Goal: Transaction & Acquisition: Purchase product/service

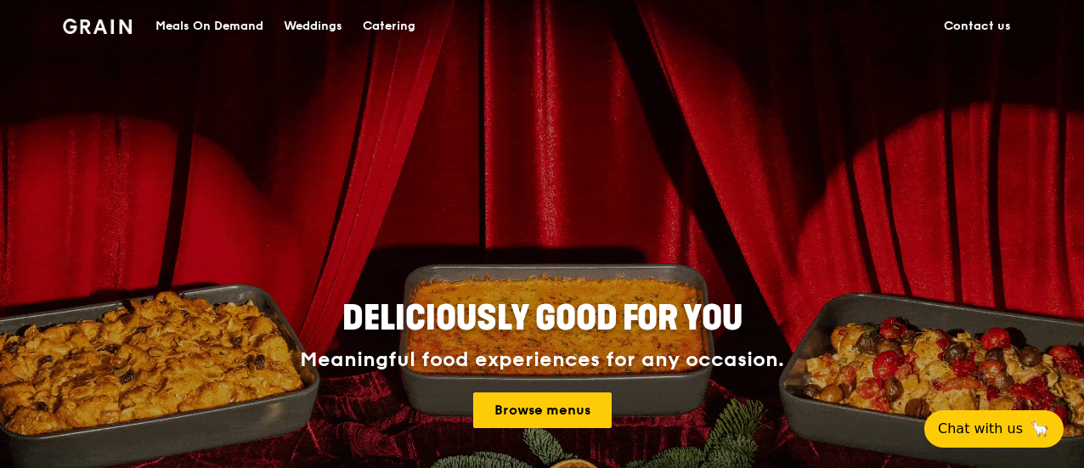
click at [240, 23] on div "Meals On Demand" at bounding box center [209, 26] width 108 height 51
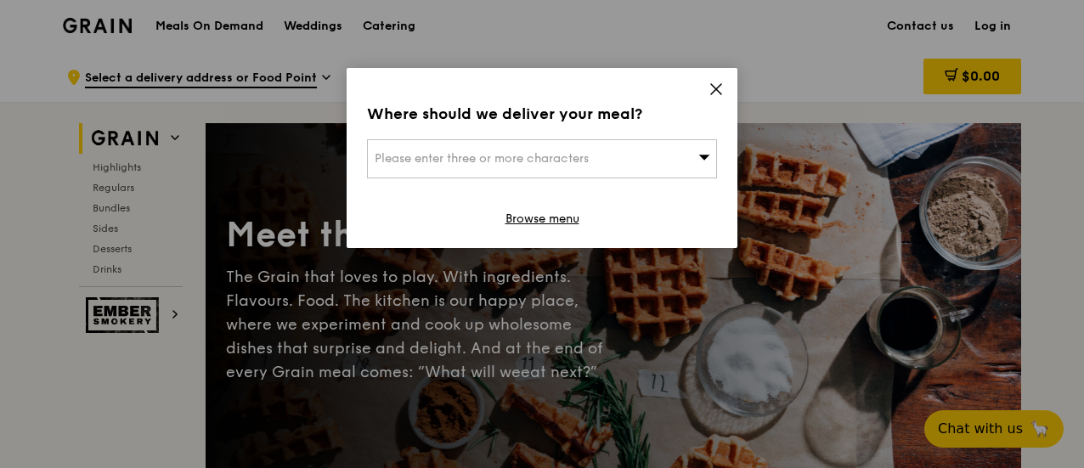
click at [613, 157] on div "Please enter three or more characters" at bounding box center [542, 158] width 350 height 39
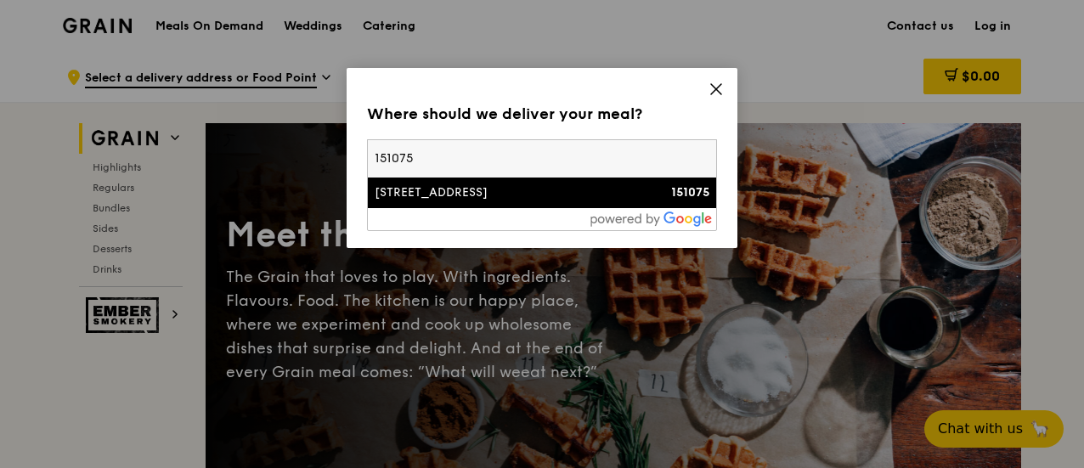
type input "151075"
click at [612, 184] on div "[STREET_ADDRESS]" at bounding box center [500, 192] width 251 height 17
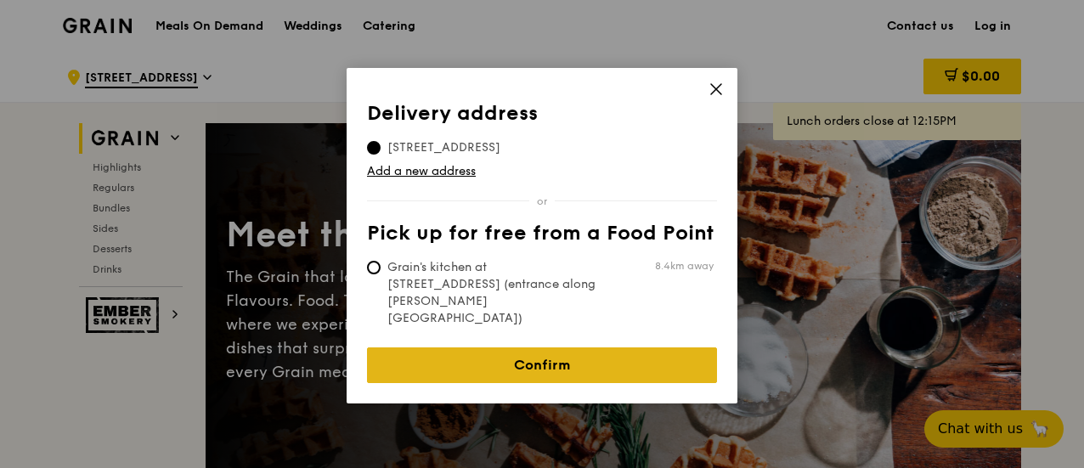
click at [510, 347] on link "Confirm" at bounding box center [542, 365] width 350 height 36
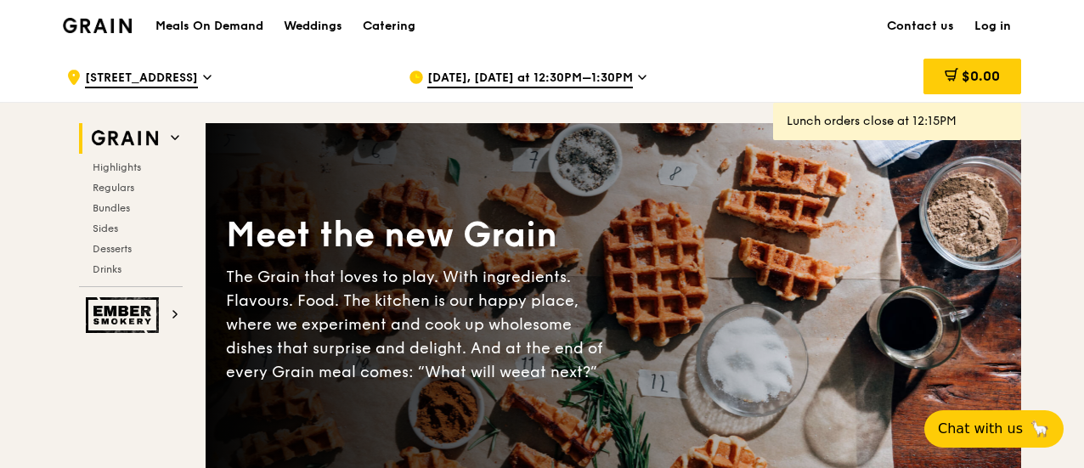
click at [515, 70] on span "[DATE], [DATE] at 12:30PM–1:30PM" at bounding box center [530, 79] width 206 height 19
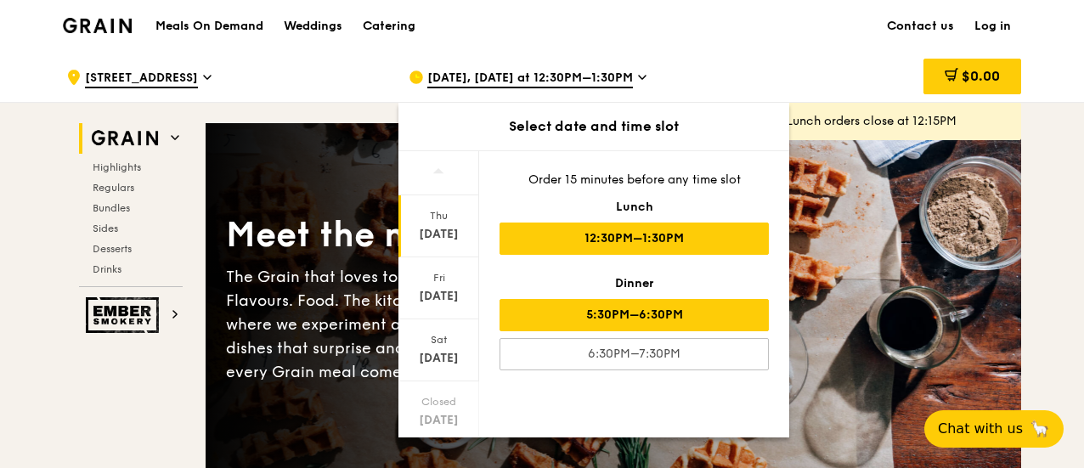
click at [587, 322] on div "5:30PM–6:30PM" at bounding box center [633, 315] width 269 height 32
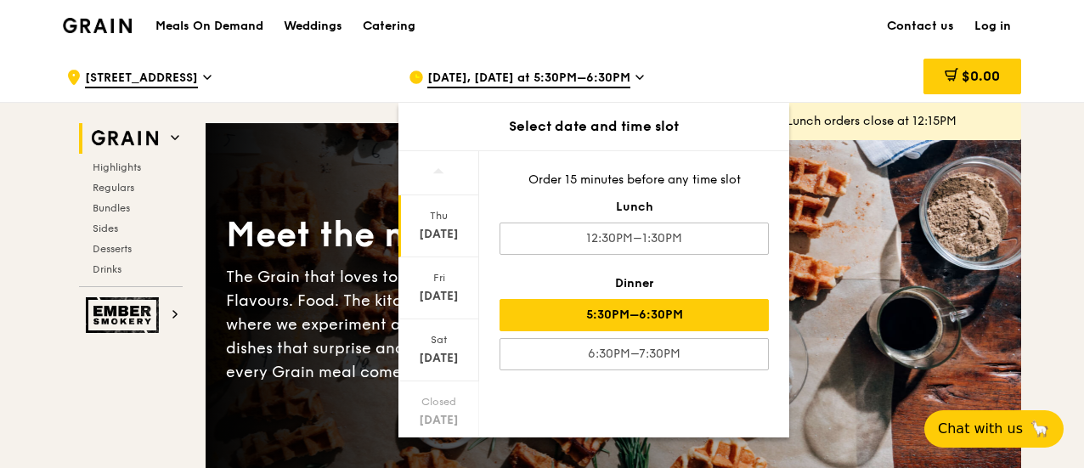
click at [328, 60] on div ".cls-1 { fill: none; stroke: #fff; stroke-linecap: round; stroke-linejoin: roun…" at bounding box center [223, 77] width 315 height 51
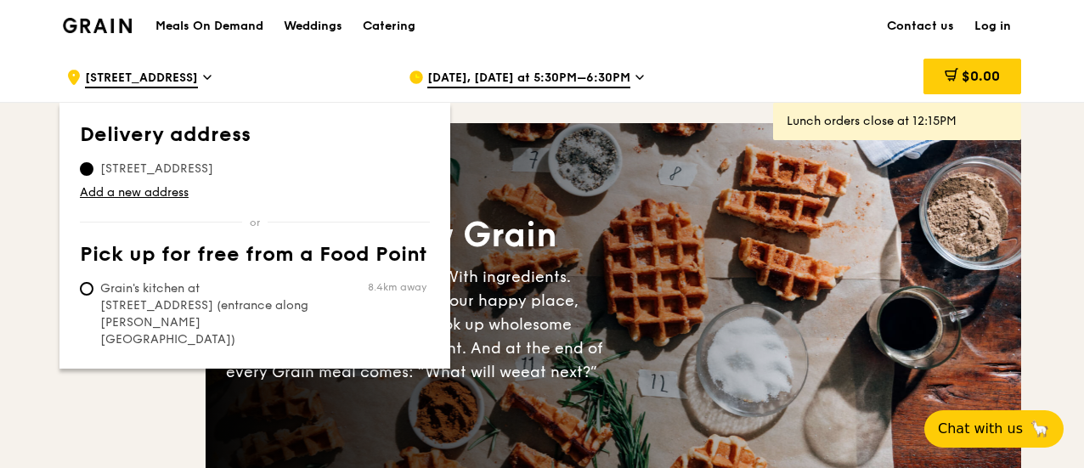
click at [328, 60] on div ".cls-1 { fill: none; stroke: #fff; stroke-linecap: round; stroke-linejoin: roun…" at bounding box center [223, 77] width 315 height 51
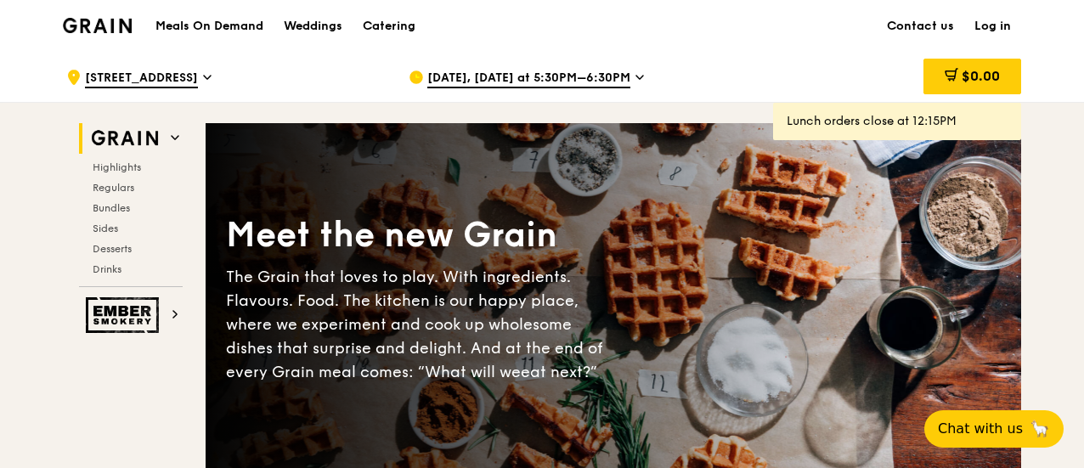
click at [161, 77] on span "[STREET_ADDRESS]" at bounding box center [141, 79] width 113 height 19
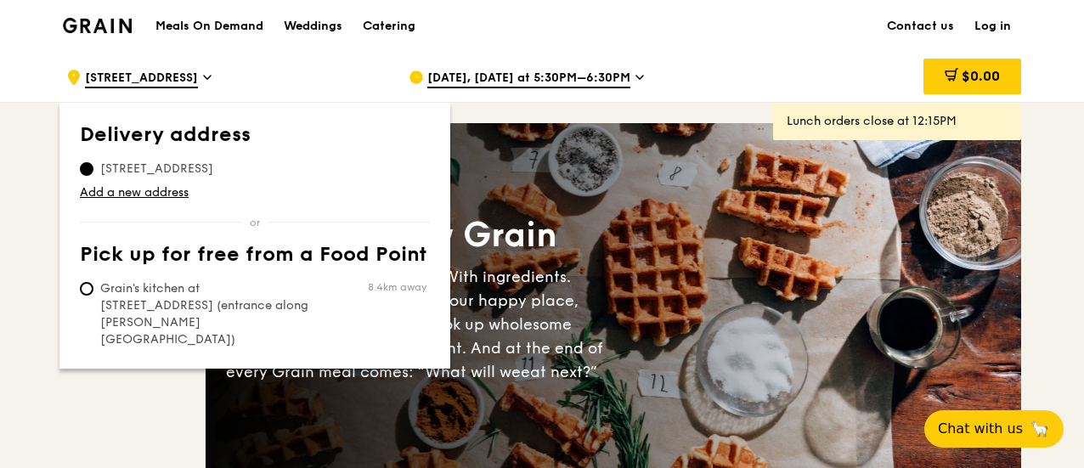
click at [161, 77] on span "[STREET_ADDRESS]" at bounding box center [141, 79] width 113 height 19
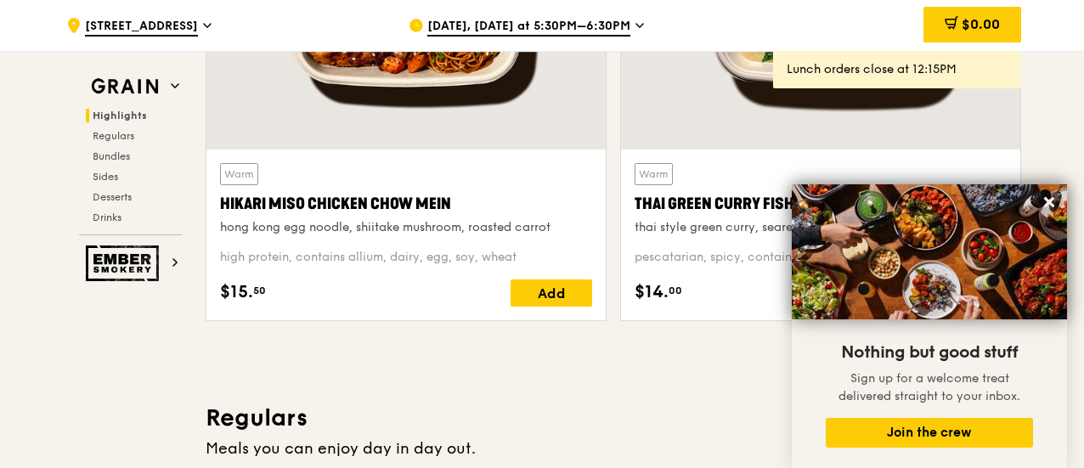
scroll to position [510, 0]
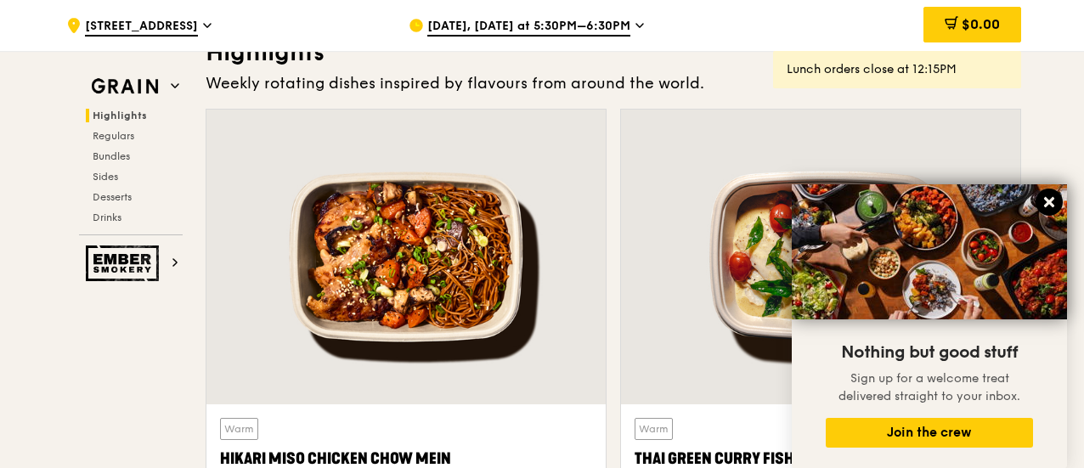
click at [1059, 200] on button at bounding box center [1048, 202] width 27 height 27
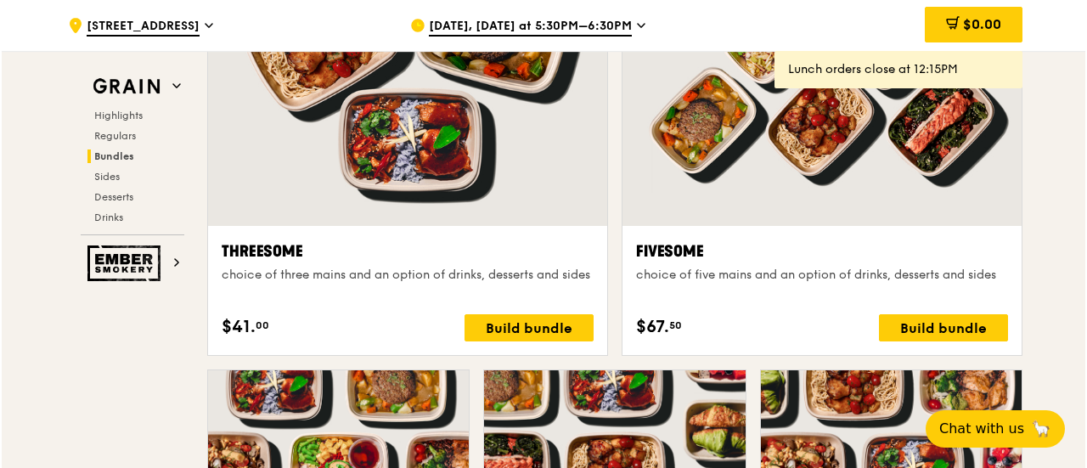
scroll to position [2548, 0]
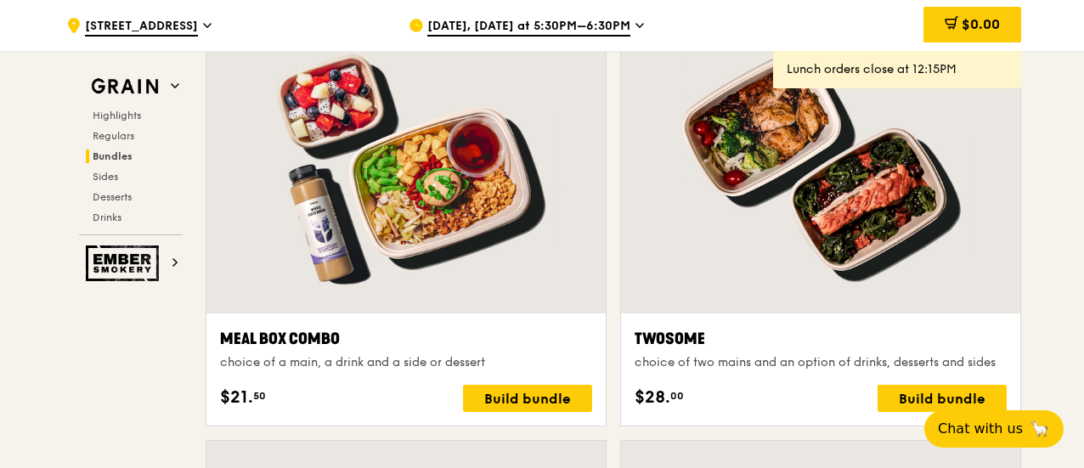
click at [837, 195] on div at bounding box center [820, 166] width 399 height 295
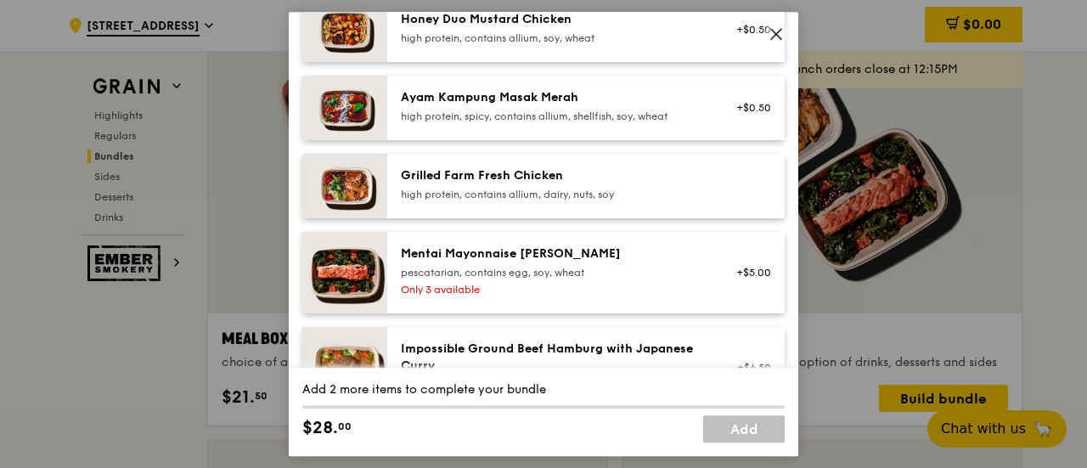
scroll to position [255, 0]
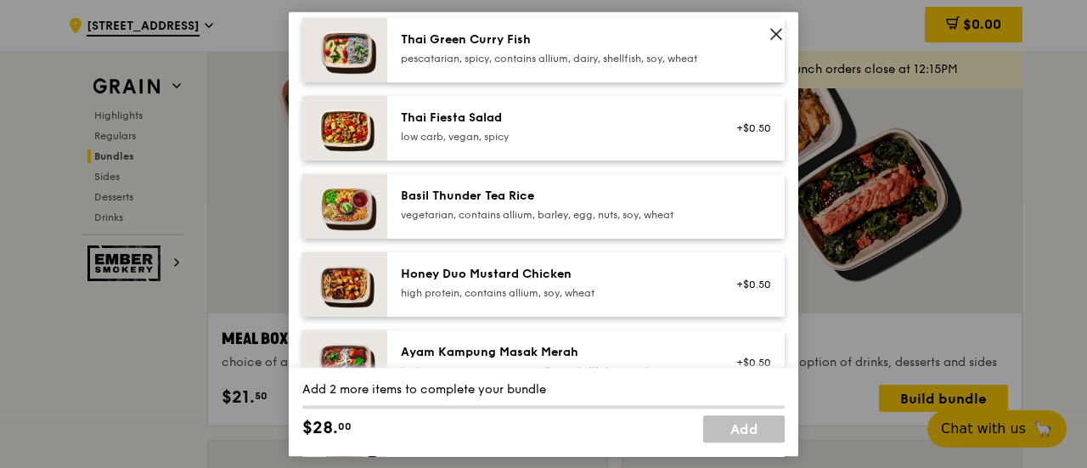
click at [617, 283] on div "Honey Duo Mustard Chicken" at bounding box center [553, 274] width 305 height 17
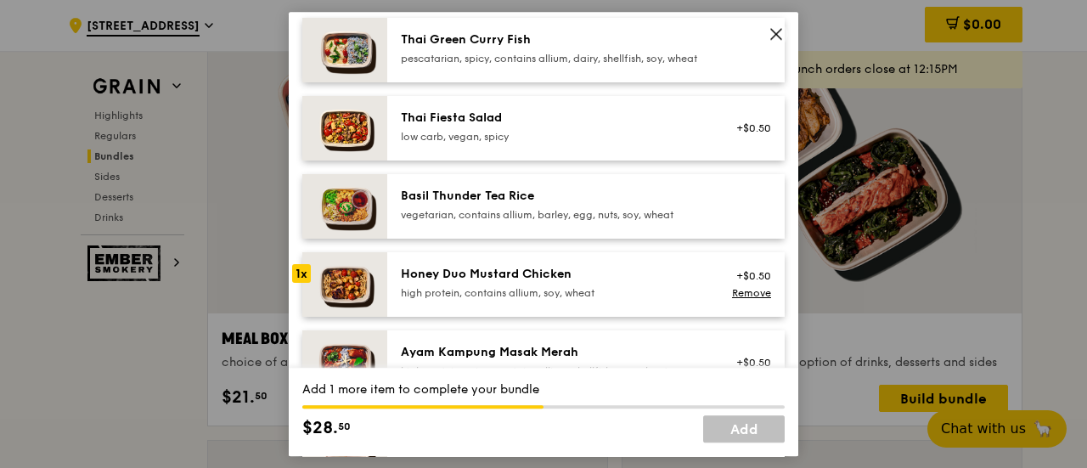
click at [617, 283] on div "Honey Duo Mustard Chicken" at bounding box center [553, 274] width 305 height 17
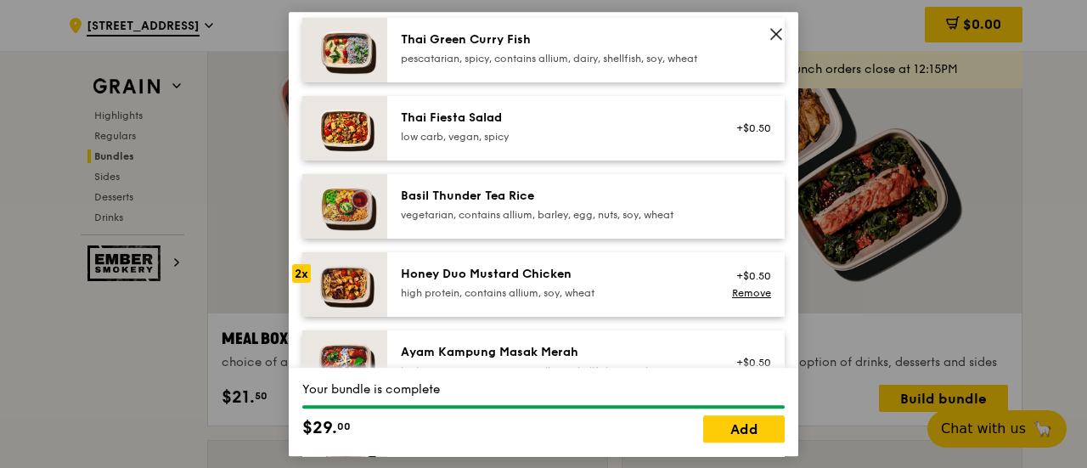
click at [742, 299] on link "Remove" at bounding box center [751, 293] width 39 height 12
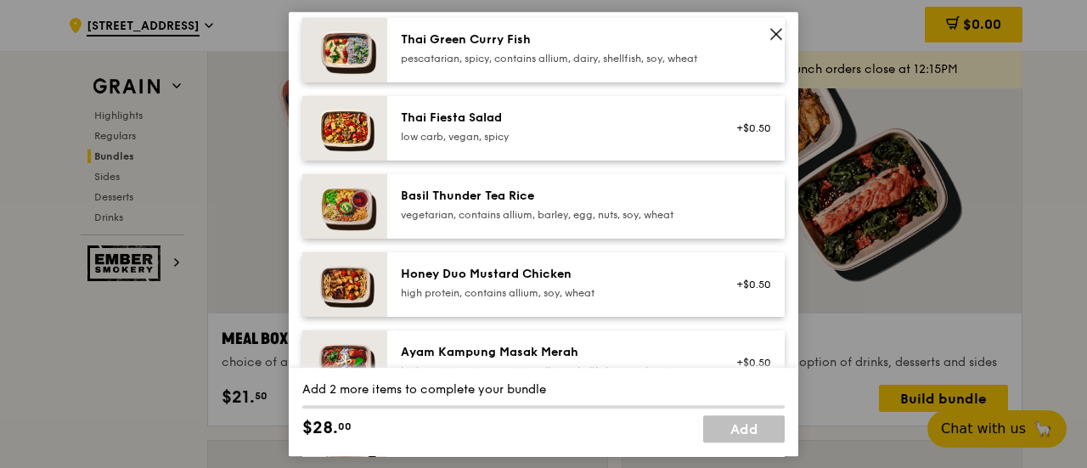
click at [742, 291] on div "+$0.50" at bounding box center [748, 285] width 45 height 14
click at [740, 299] on link "Remove" at bounding box center [751, 293] width 39 height 12
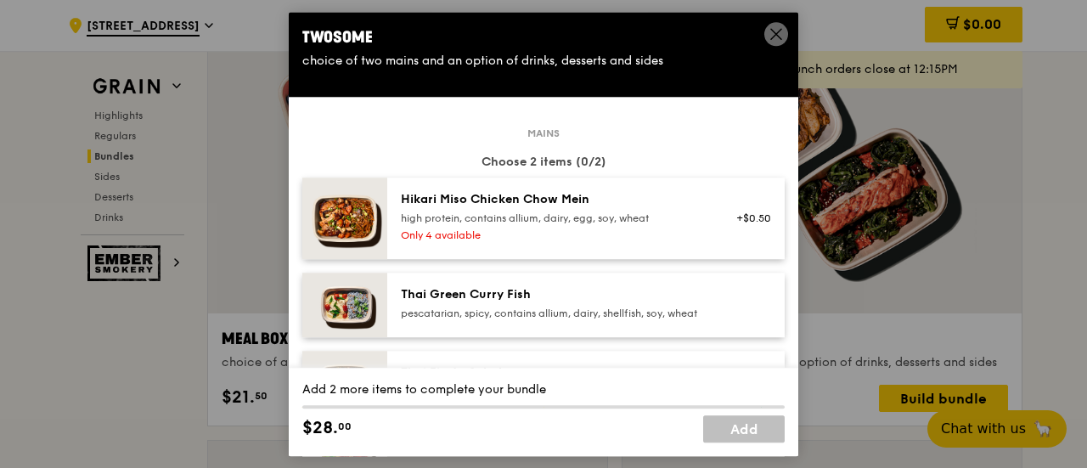
click at [549, 298] on div "Thai Green Curry Fish" at bounding box center [553, 294] width 305 height 17
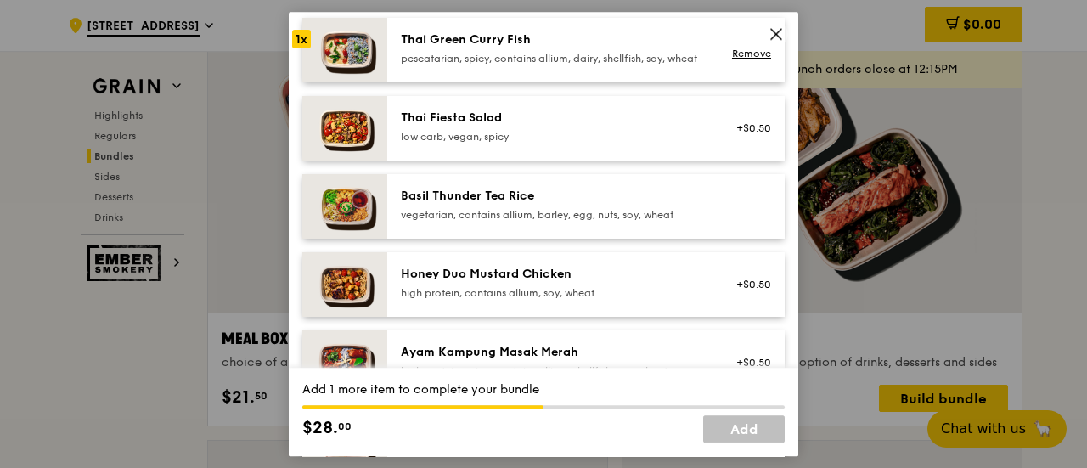
scroll to position [510, 0]
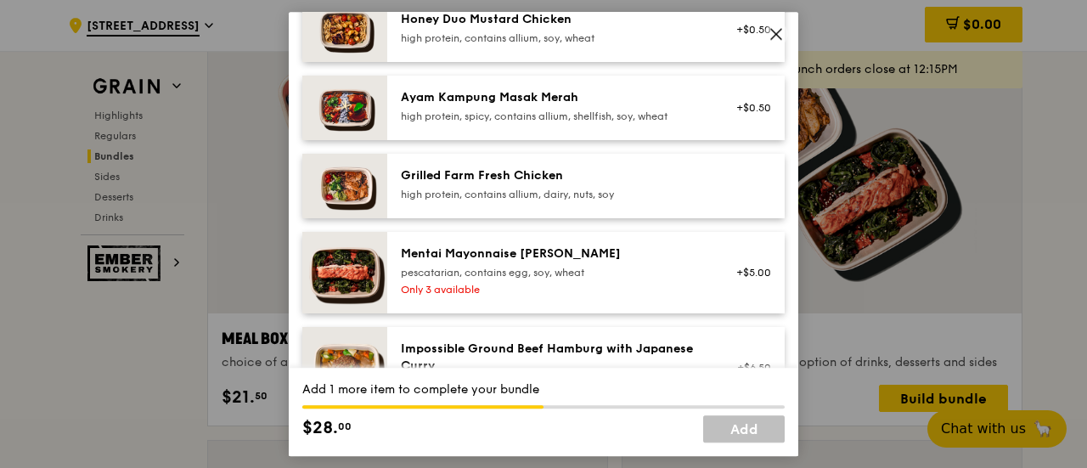
click at [585, 123] on div "high protein, spicy, contains allium, shellfish, soy, wheat" at bounding box center [553, 117] width 305 height 14
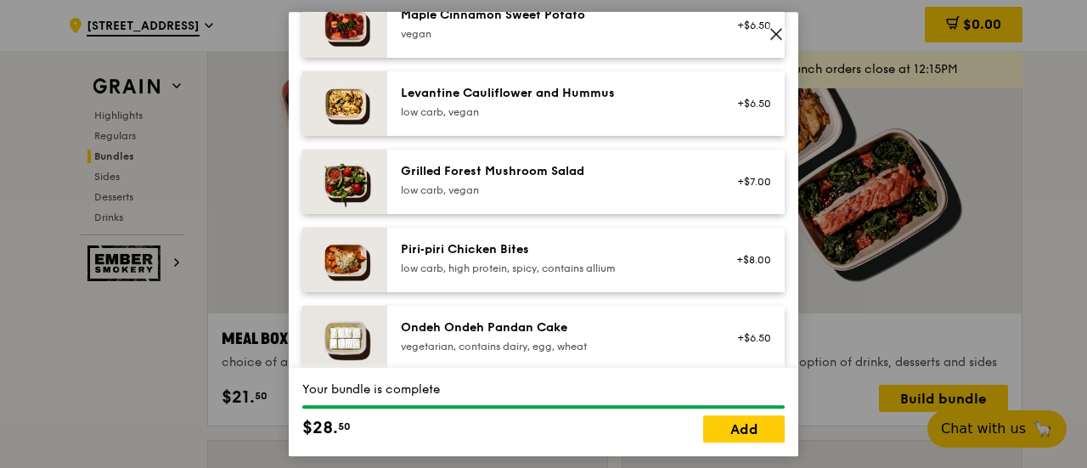
scroll to position [1096, 0]
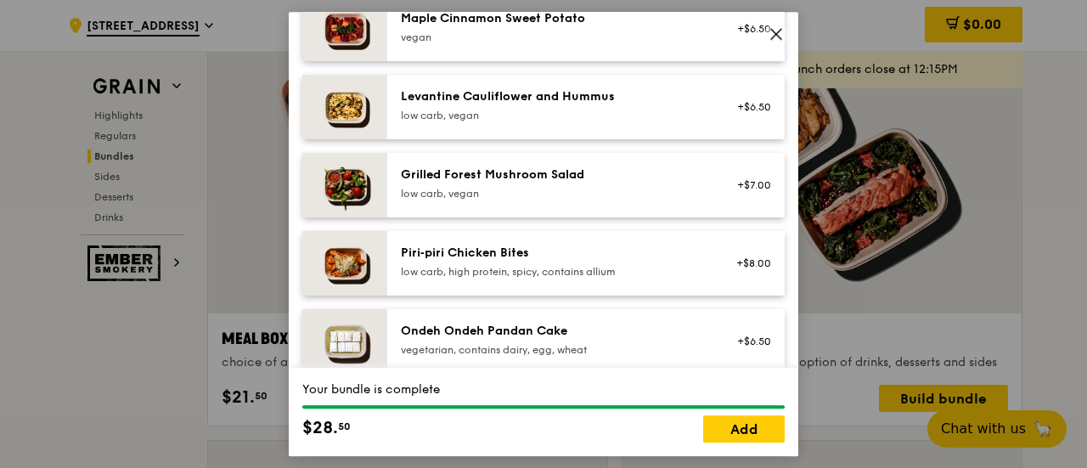
click at [726, 268] on div "+$8.00" at bounding box center [748, 264] width 45 height 14
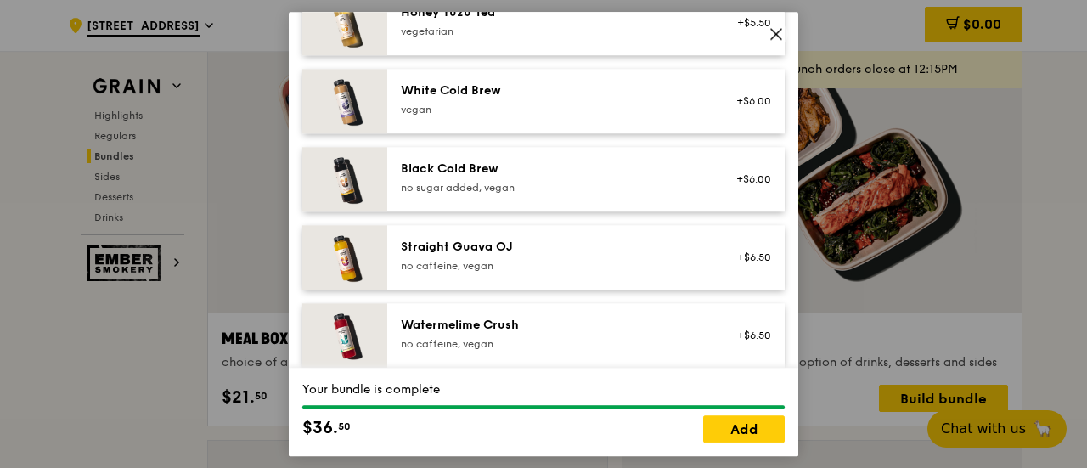
scroll to position [2229, 0]
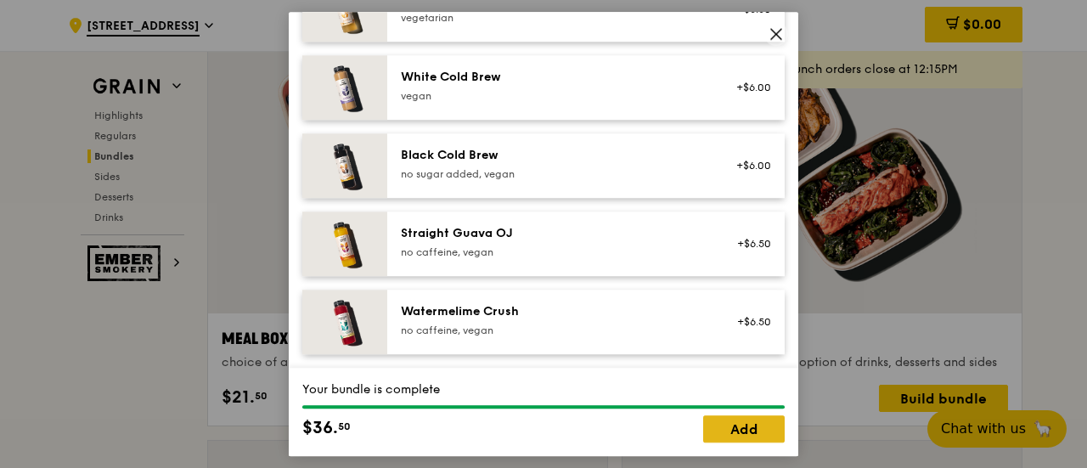
click at [746, 425] on link "Add" at bounding box center [744, 428] width 82 height 27
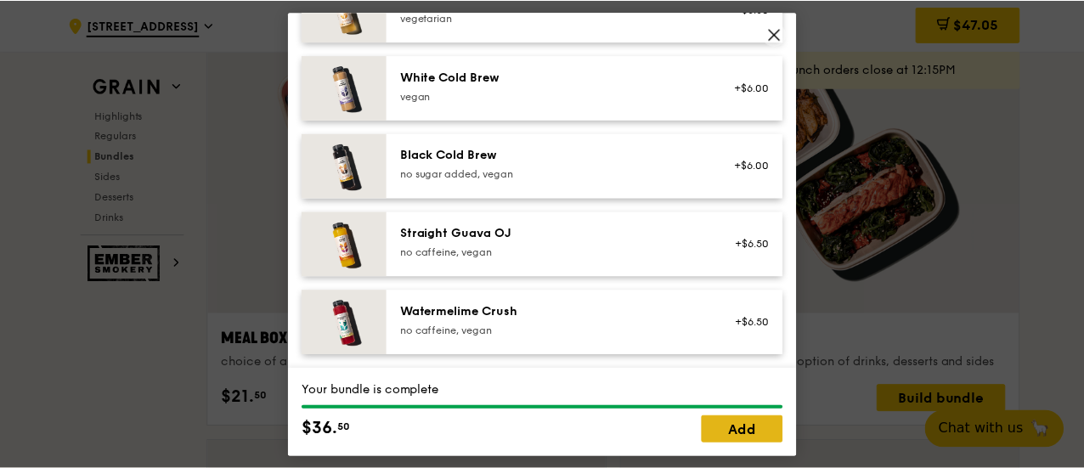
scroll to position [2548, 0]
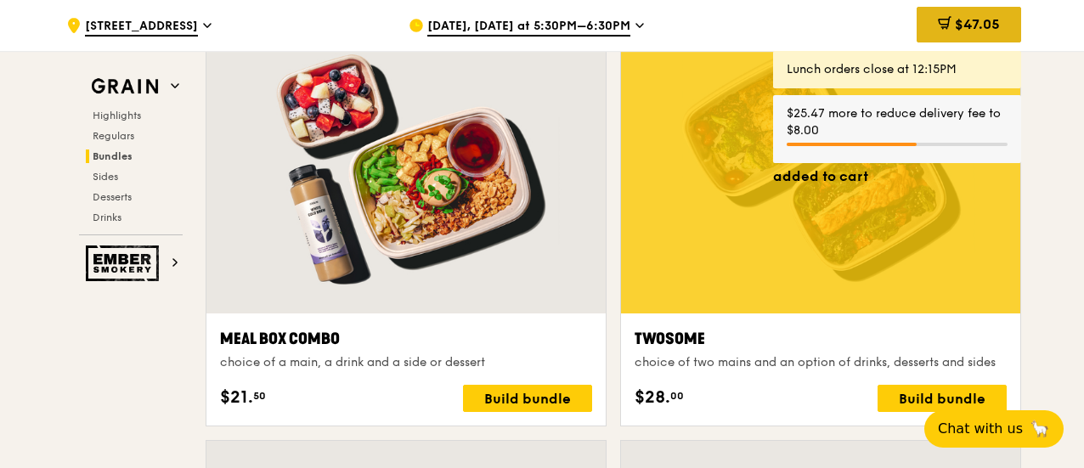
click at [968, 17] on span "$47.05" at bounding box center [977, 24] width 45 height 16
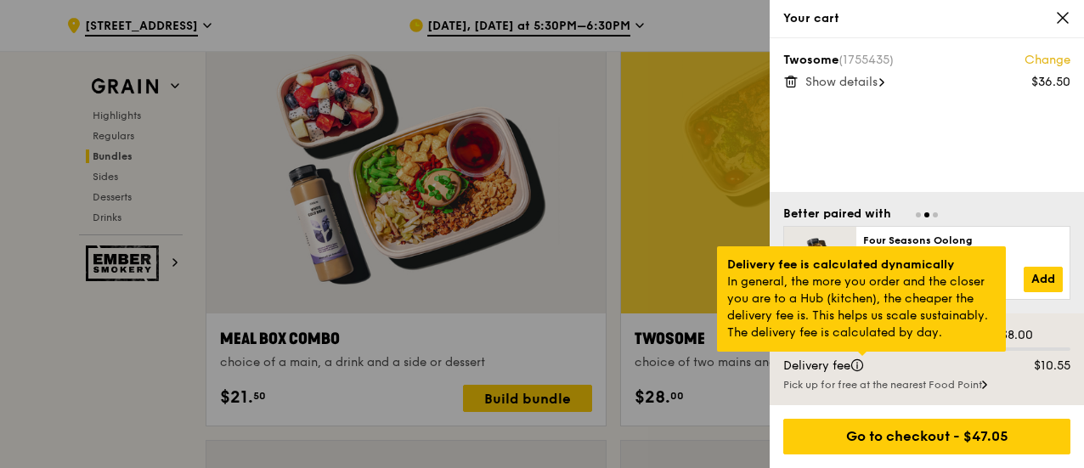
click at [865, 356] on div at bounding box center [862, 354] width 8 height 4
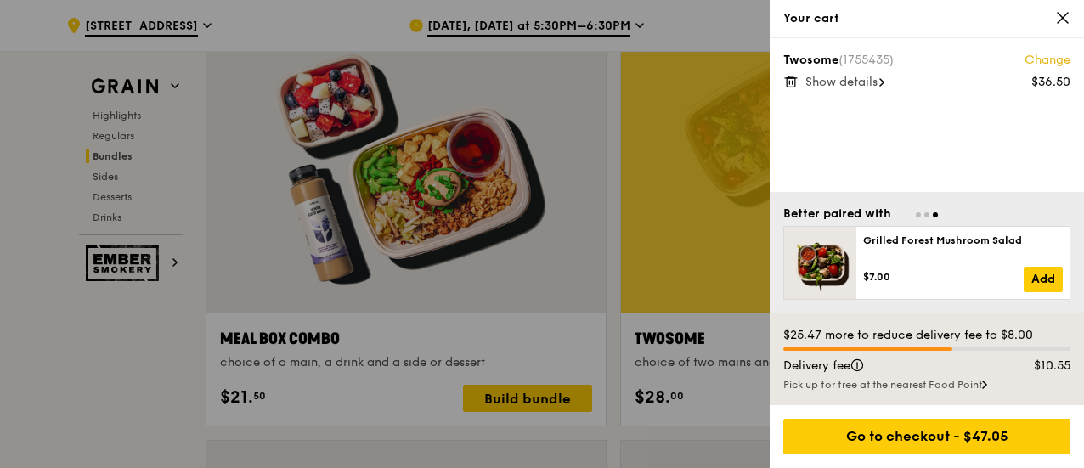
click at [1059, 20] on icon at bounding box center [1062, 17] width 15 height 15
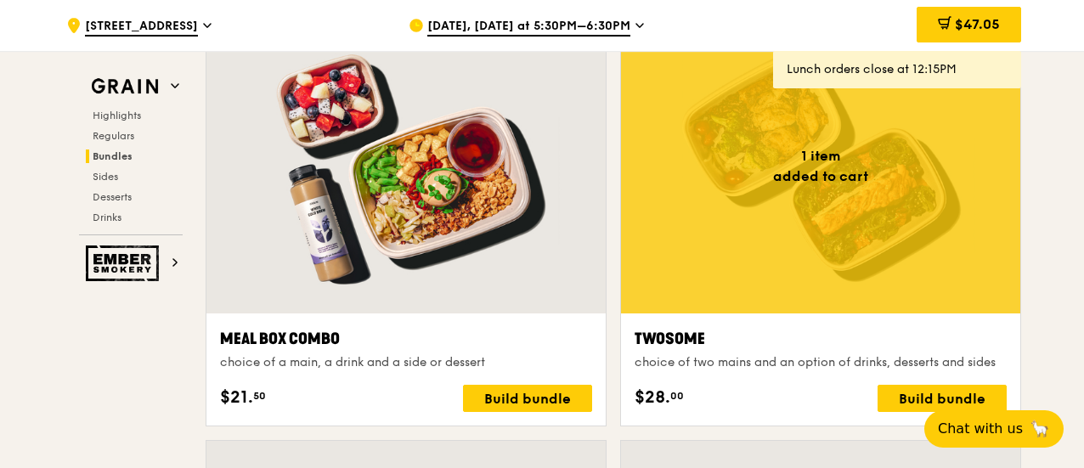
click at [561, 24] on span "[DATE], [DATE] at 5:30PM–6:30PM" at bounding box center [528, 27] width 203 height 19
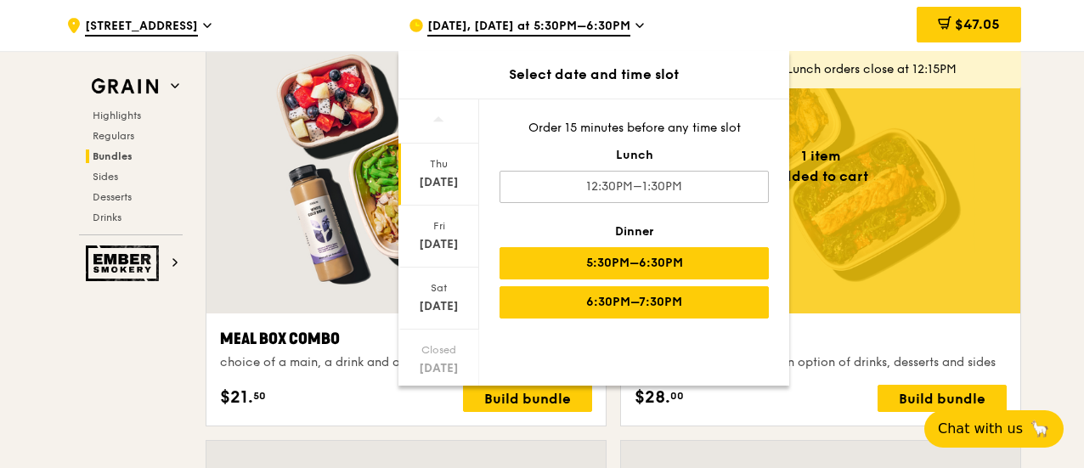
click at [571, 307] on div "6:30PM–7:30PM" at bounding box center [633, 302] width 269 height 32
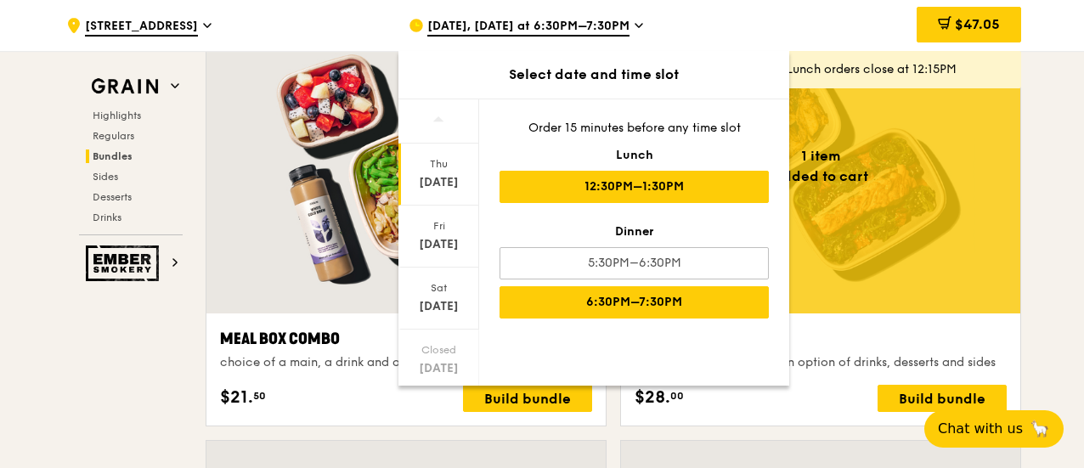
click at [580, 198] on div "12:30PM–1:30PM" at bounding box center [633, 187] width 269 height 32
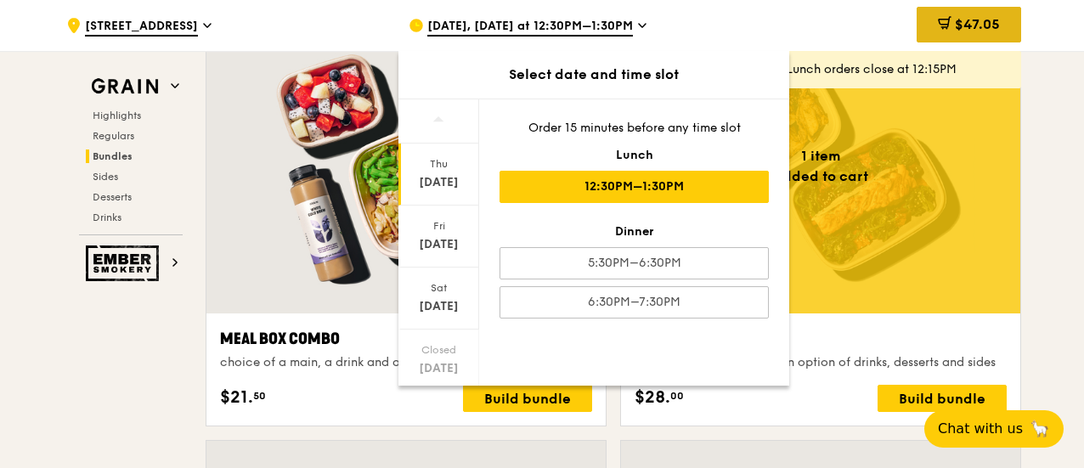
click at [967, 30] on span "$47.05" at bounding box center [977, 24] width 45 height 16
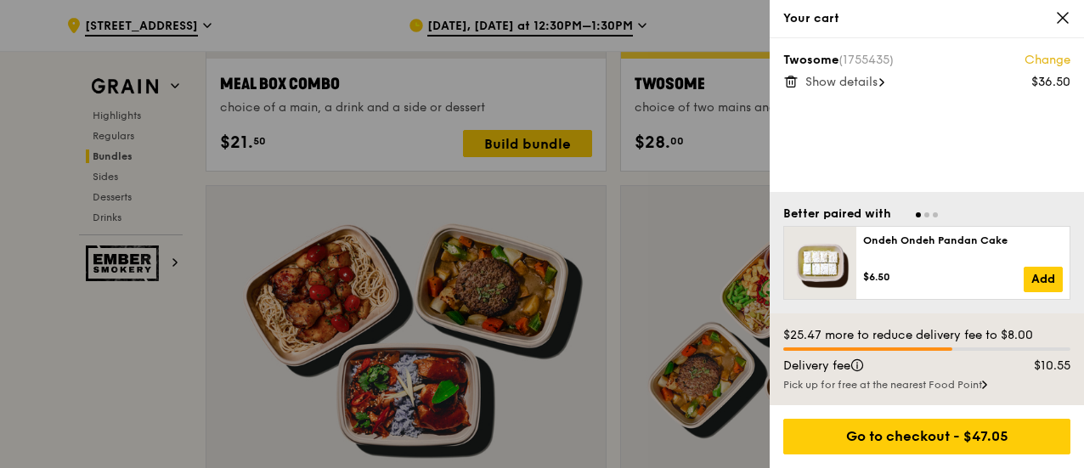
scroll to position [3058, 0]
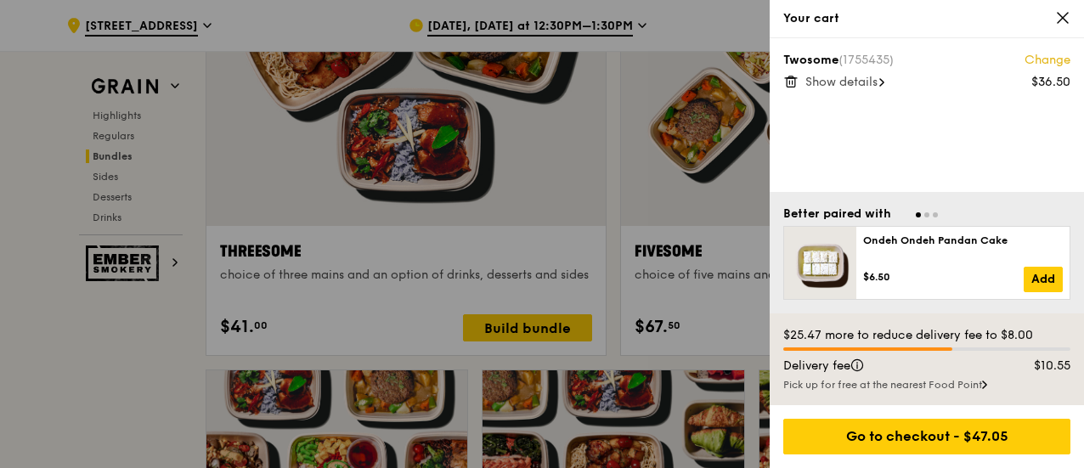
click at [709, 125] on div at bounding box center [542, 234] width 1084 height 468
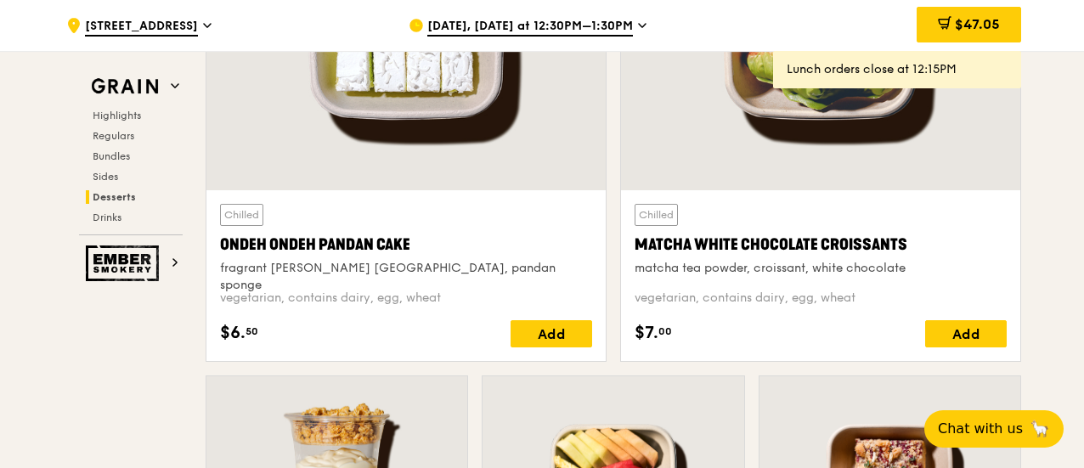
scroll to position [5096, 0]
